Goal: Navigation & Orientation: Understand site structure

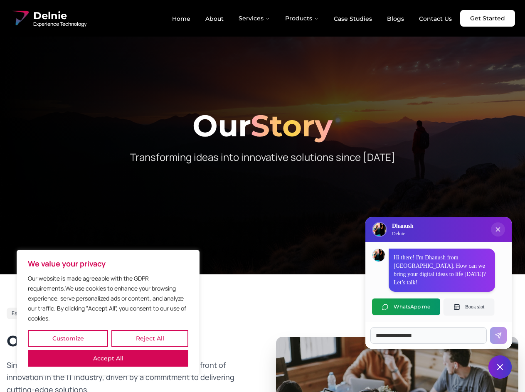
click at [68, 338] on button "Customize" at bounding box center [68, 338] width 80 height 17
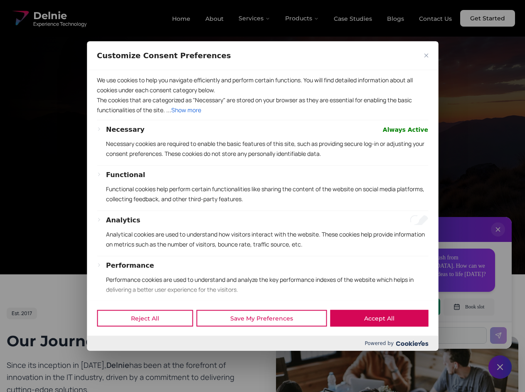
click at [150, 338] on div at bounding box center [262, 196] width 525 height 392
click at [108, 95] on p "We use cookies to help you navigate efficiently and perform certain functions. …" at bounding box center [262, 85] width 331 height 20
click at [262, 115] on p "The cookies that are categorized as "Necessary" are stored on your browser as t…" at bounding box center [262, 105] width 331 height 20
click at [255, 18] on div at bounding box center [262, 196] width 525 height 392
click at [302, 18] on div at bounding box center [262, 196] width 525 height 392
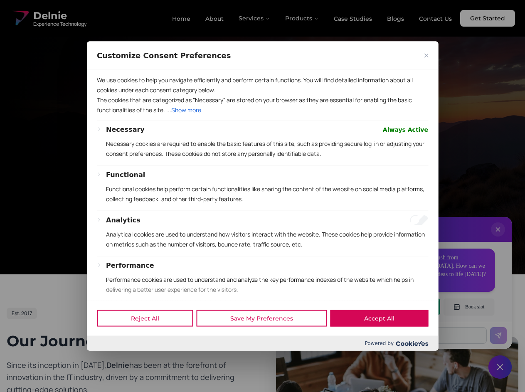
click at [498, 238] on div at bounding box center [262, 196] width 525 height 392
click at [406, 307] on div "Reject All Save My Preferences Accept All" at bounding box center [262, 317] width 351 height 35
click at [469, 307] on div at bounding box center [262, 196] width 525 height 392
click at [500, 367] on div at bounding box center [262, 196] width 525 height 392
